Goal: Task Accomplishment & Management: Complete application form

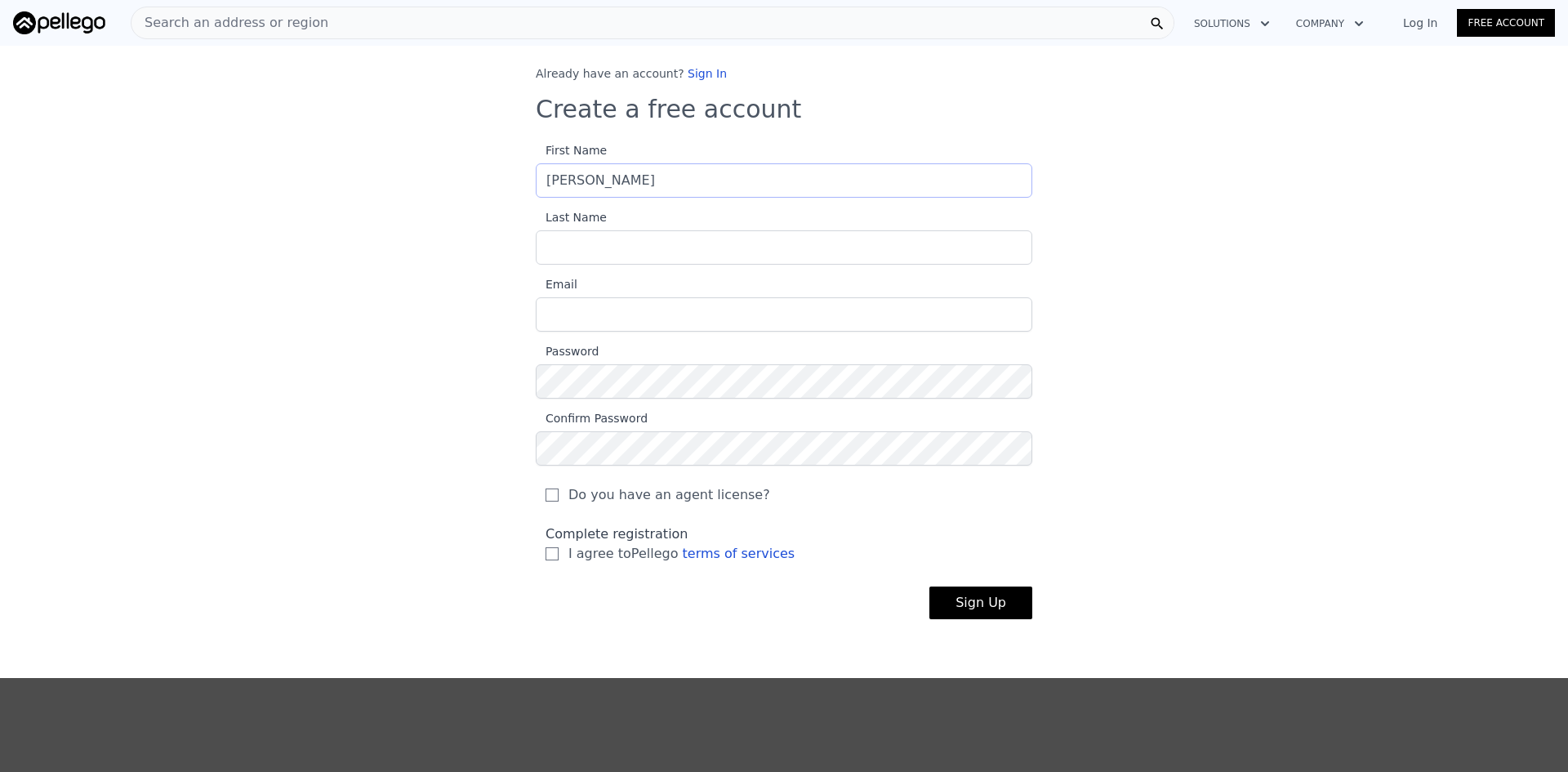
type input "[PERSON_NAME]"
click at [569, 314] on input "Email" at bounding box center [784, 314] width 497 height 34
type input "[EMAIL_ADDRESS][DOMAIN_NAME]"
click at [545, 498] on input "Do you have an agent license?" at bounding box center [552, 495] width 13 height 13
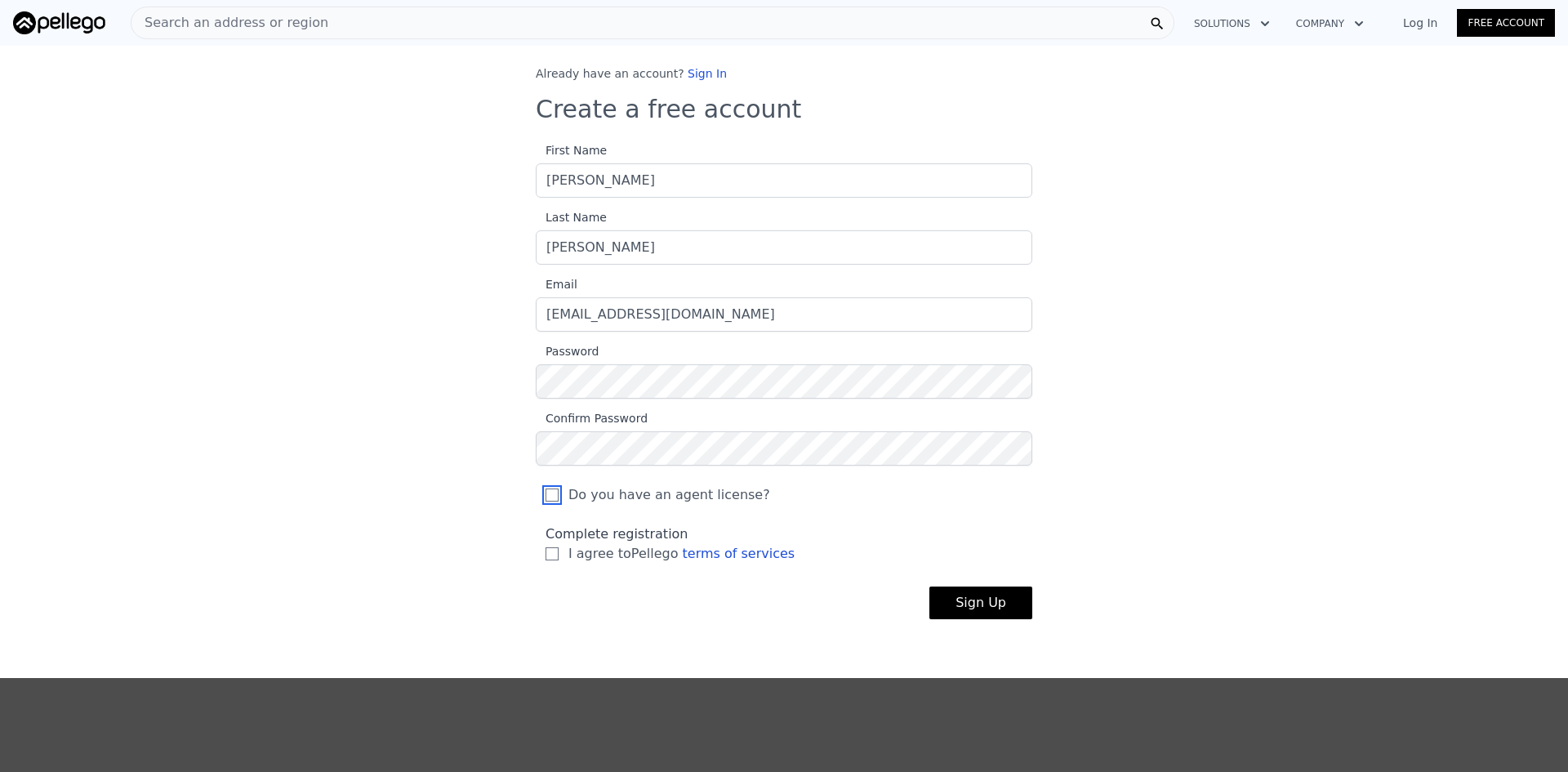
checkbox input "true"
click at [545, 550] on input "I agree to Pellego terms of services" at bounding box center [552, 554] width 13 height 13
checkbox input "true"
click at [984, 604] on button "Sign Up" at bounding box center [980, 602] width 103 height 33
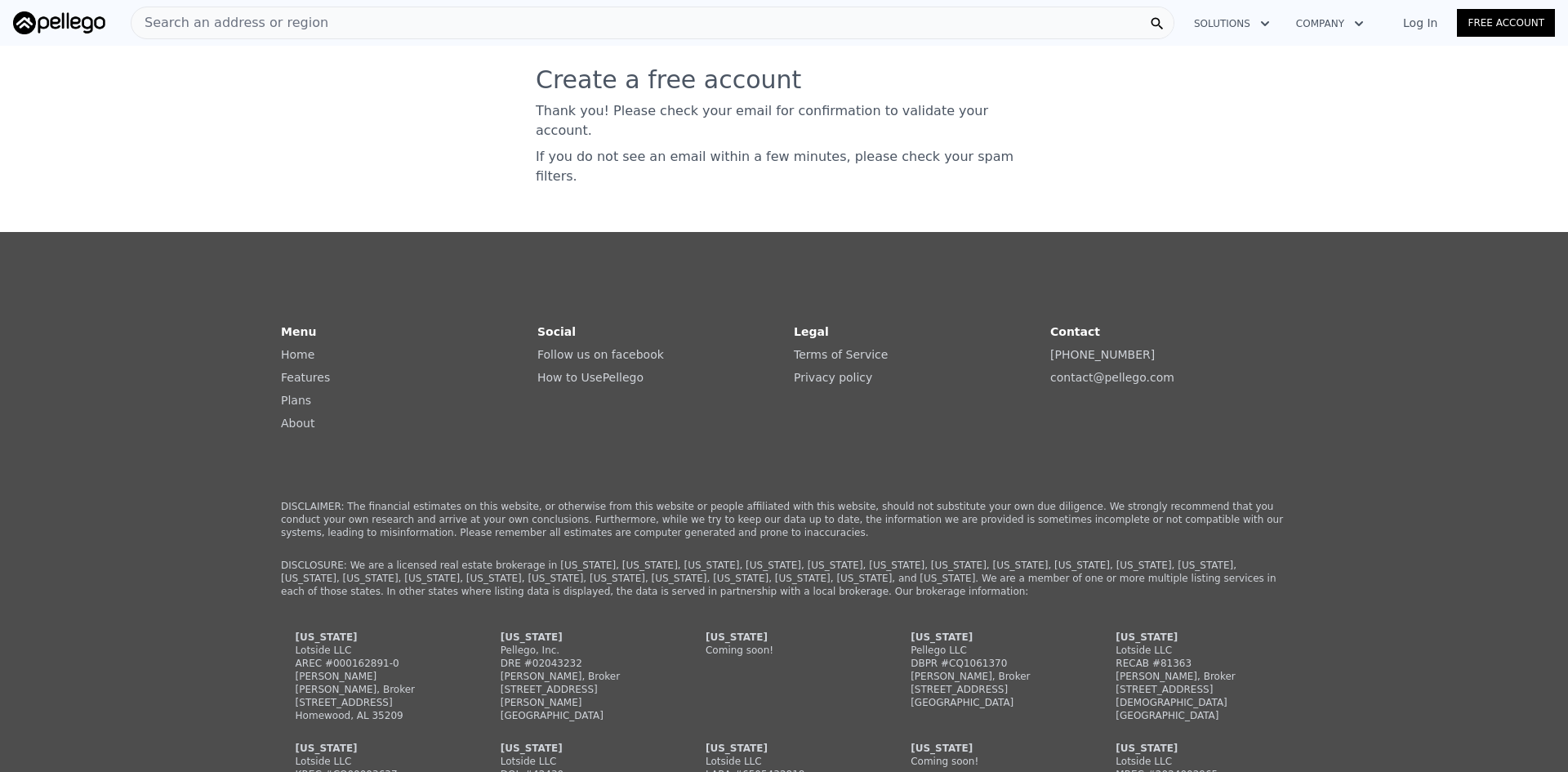
click at [298, 394] on link "Plans" at bounding box center [296, 401] width 30 height 13
